Goal: Check status

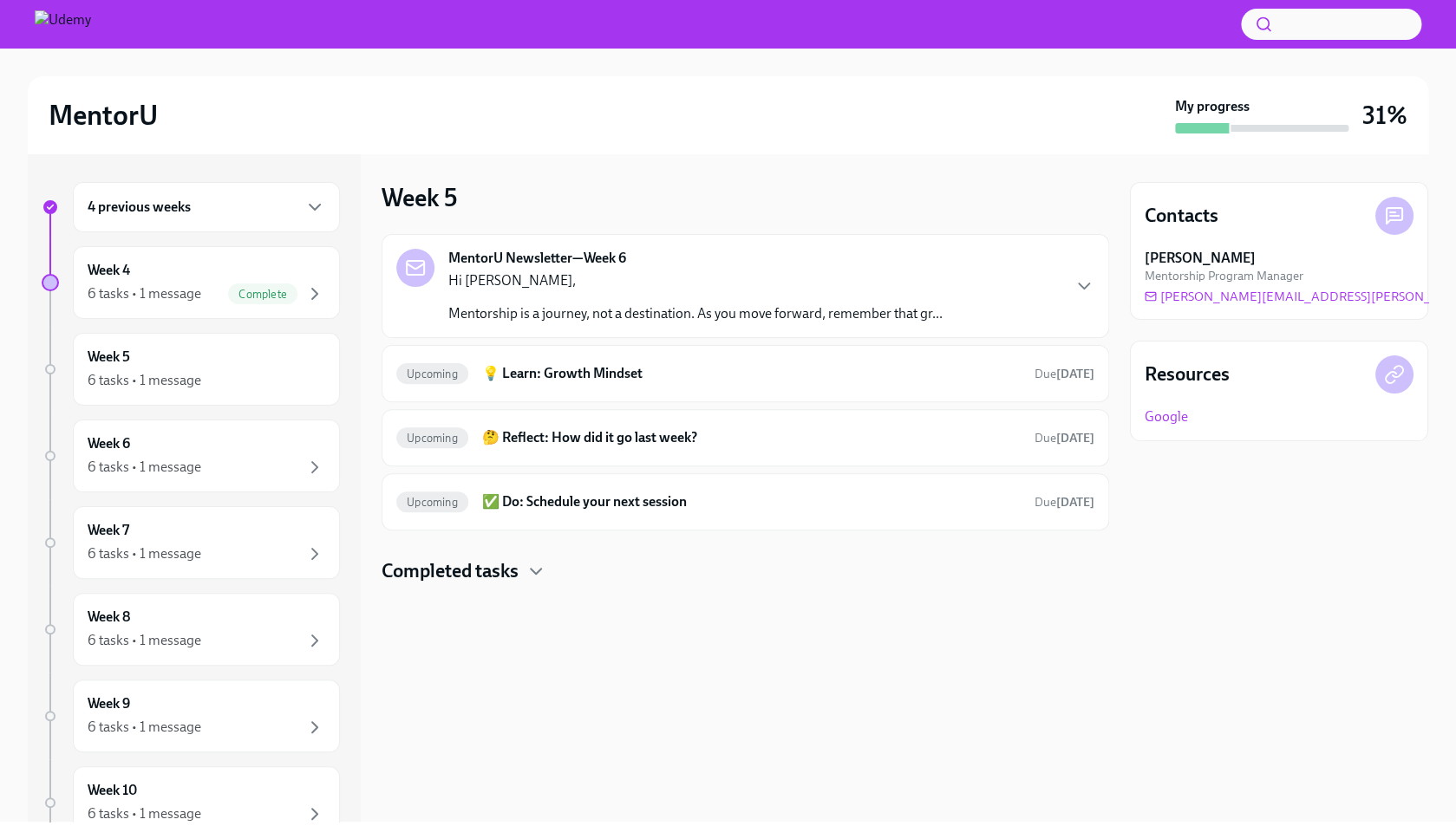
click at [589, 143] on div "MentorU My progress 31%" at bounding box center [728, 115] width 1401 height 78
click at [181, 199] on h6 "5 previous weeks" at bounding box center [139, 207] width 103 height 19
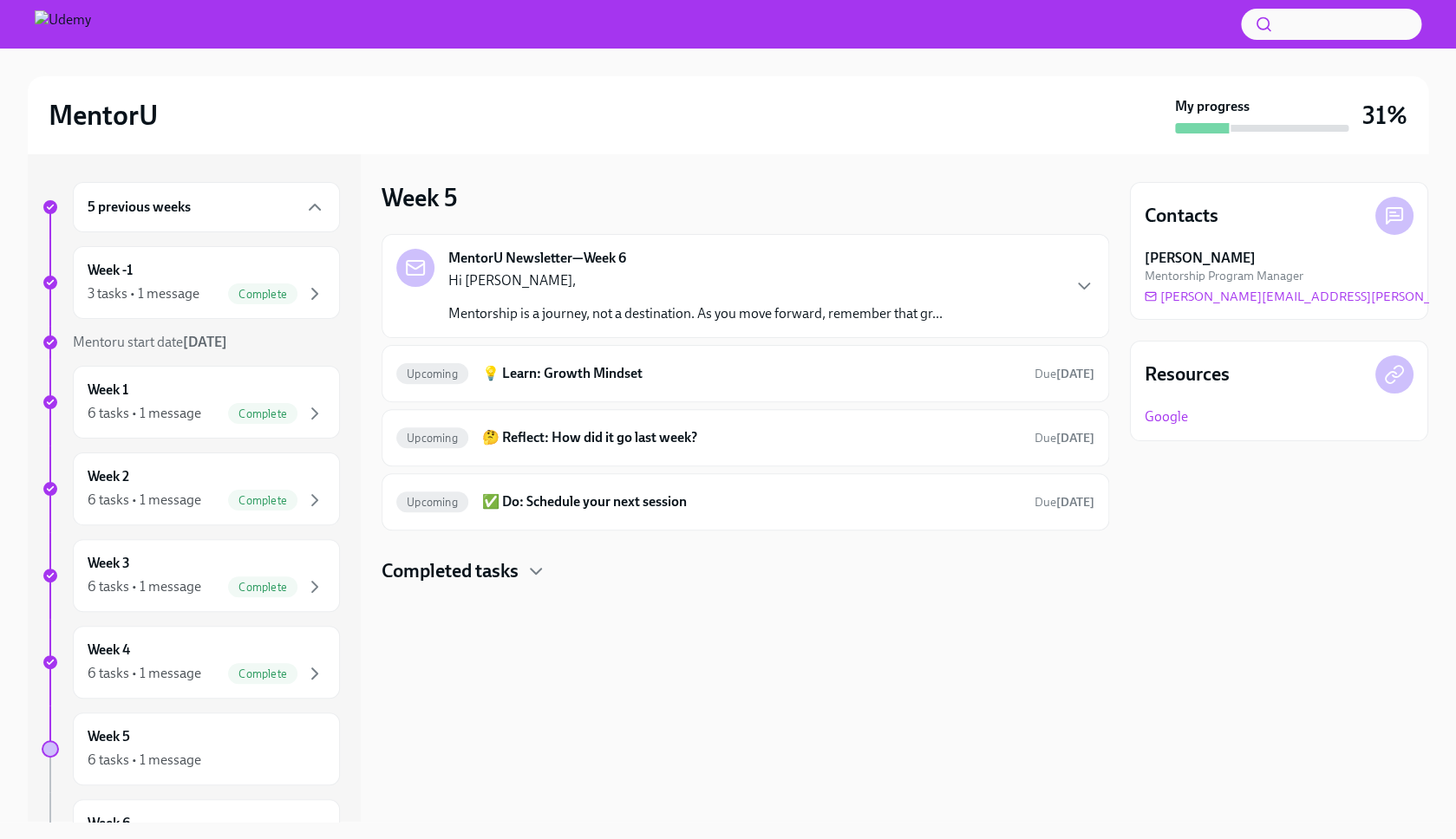
click at [180, 201] on h6 "5 previous weeks" at bounding box center [139, 207] width 103 height 19
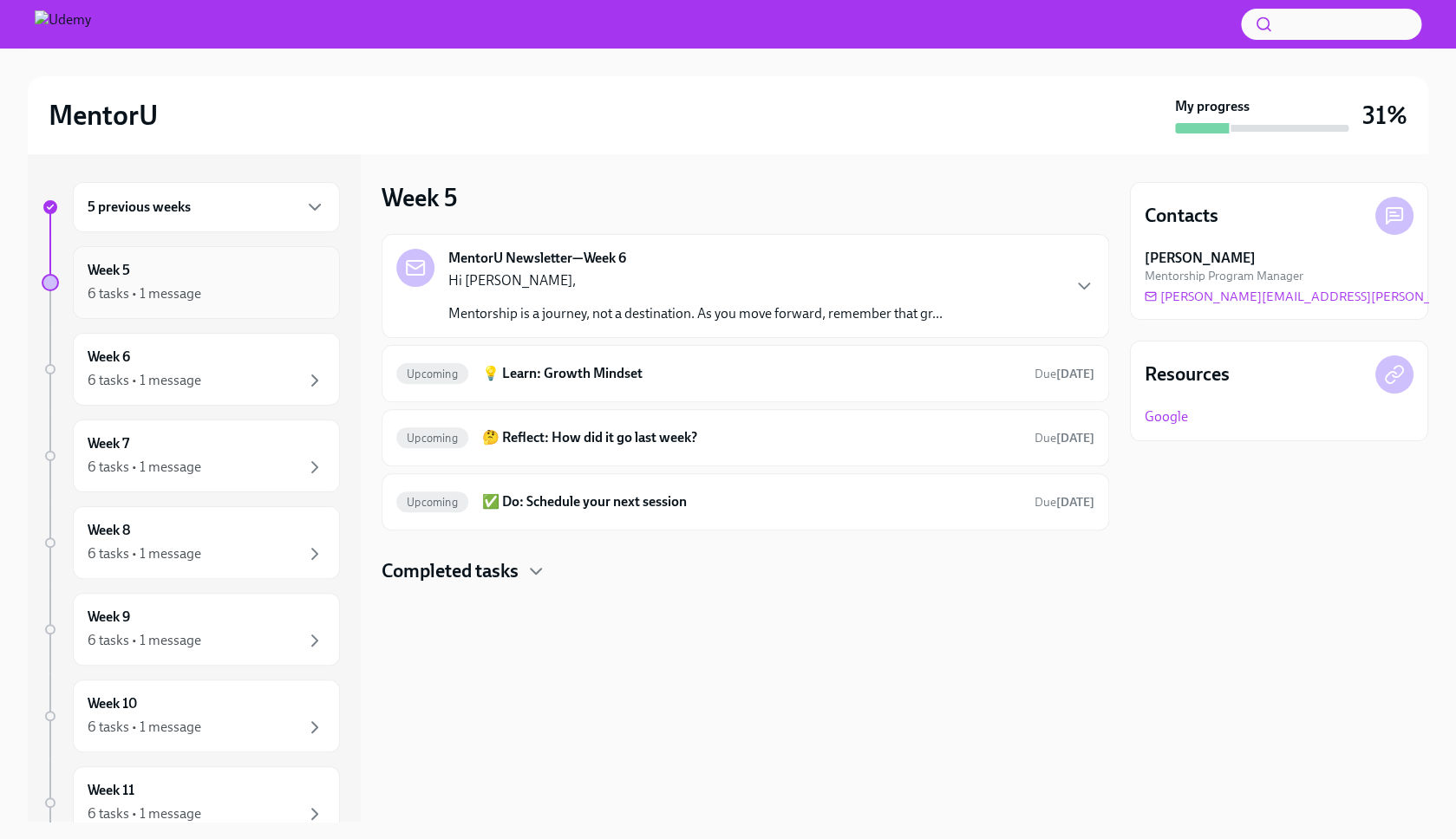
click at [216, 288] on div "6 tasks • 1 message" at bounding box center [206, 294] width 237 height 21
click at [173, 276] on div "Week 5 6 tasks • 1 message" at bounding box center [206, 282] width 237 height 43
